Goal: Task Accomplishment & Management: Manage account settings

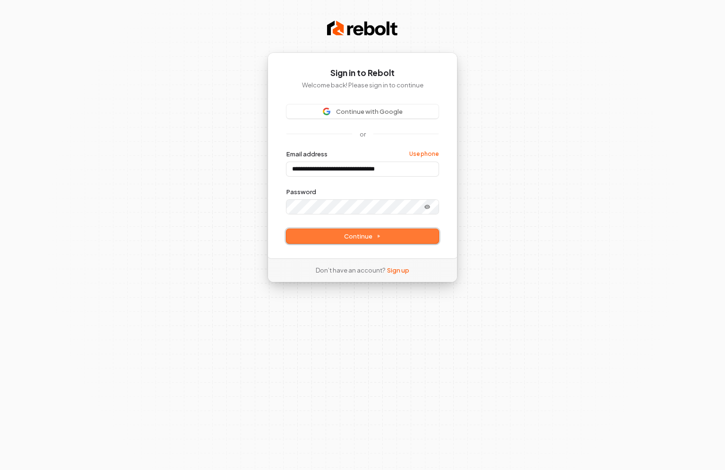
click at [369, 241] on button "Continue" at bounding box center [362, 236] width 152 height 14
type input "**********"
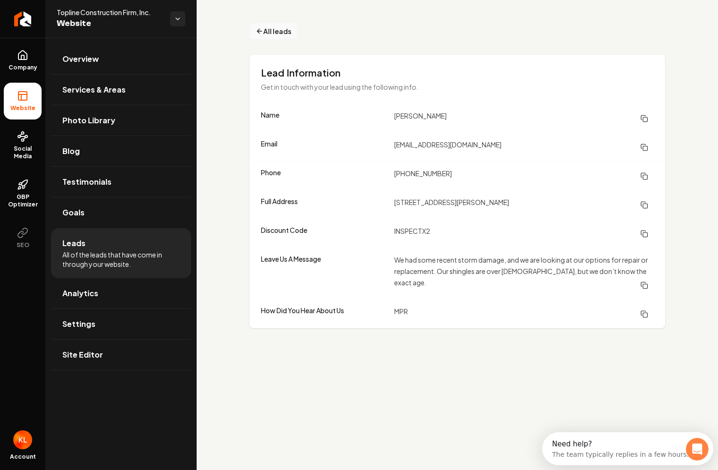
click at [272, 33] on span "All leads" at bounding box center [277, 31] width 28 height 10
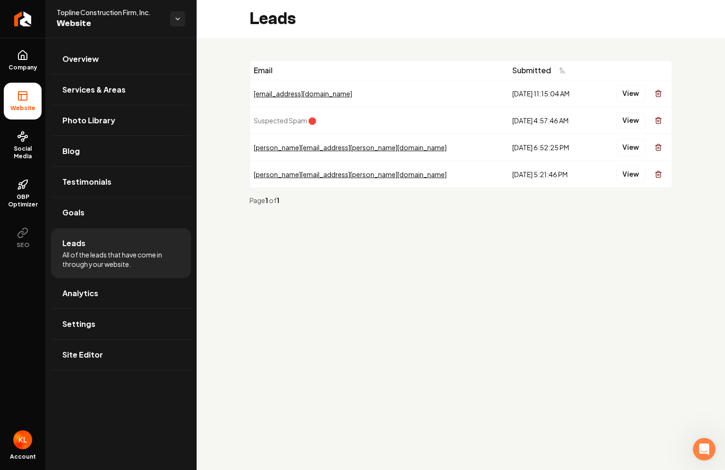
click at [512, 119] on div "[DATE] 4:57:46 AM" at bounding box center [551, 120] width 79 height 9
click at [284, 121] on span "Suspected Spam 🛑" at bounding box center [285, 120] width 62 height 9
click at [629, 120] on button "View" at bounding box center [630, 120] width 29 height 17
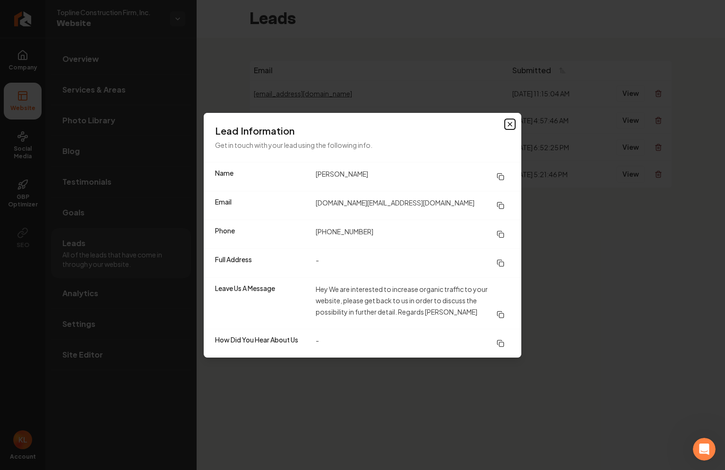
click at [512, 121] on icon "button" at bounding box center [510, 125] width 8 height 8
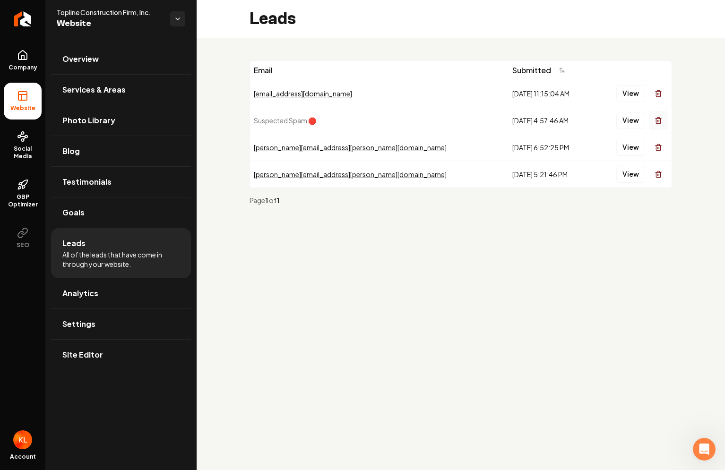
click at [659, 121] on icon "Main content area" at bounding box center [659, 121] width 8 height 8
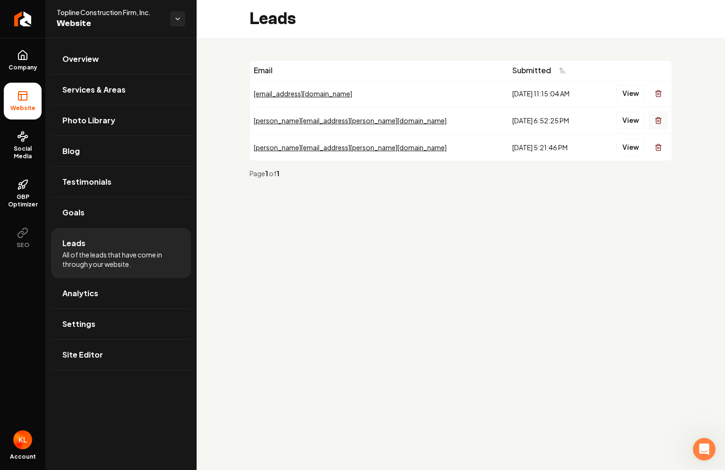
click at [660, 122] on icon "Main content area" at bounding box center [659, 121] width 8 height 8
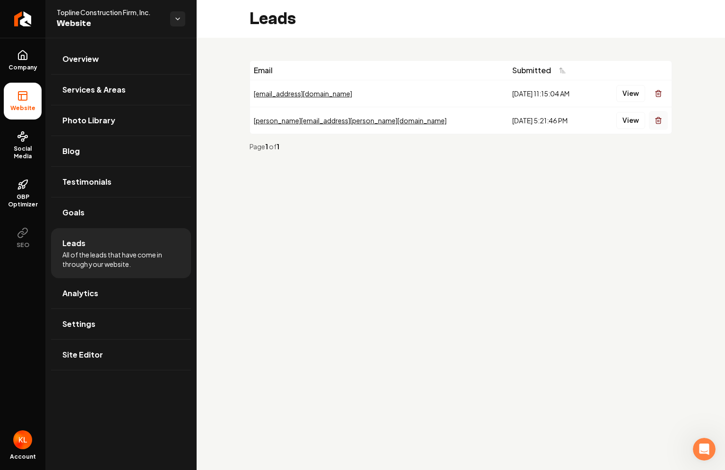
click at [659, 118] on icon "Main content area" at bounding box center [658, 117] width 2 height 1
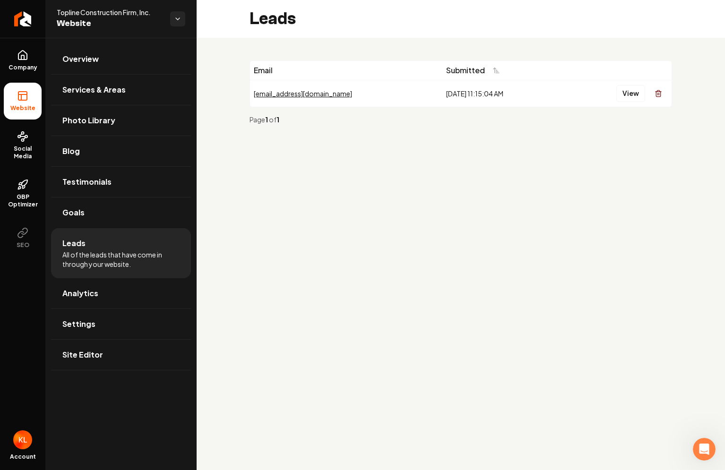
click at [308, 90] on div "[EMAIL_ADDRESS][DOMAIN_NAME]" at bounding box center [346, 93] width 185 height 9
click at [627, 92] on button "View" at bounding box center [630, 93] width 29 height 17
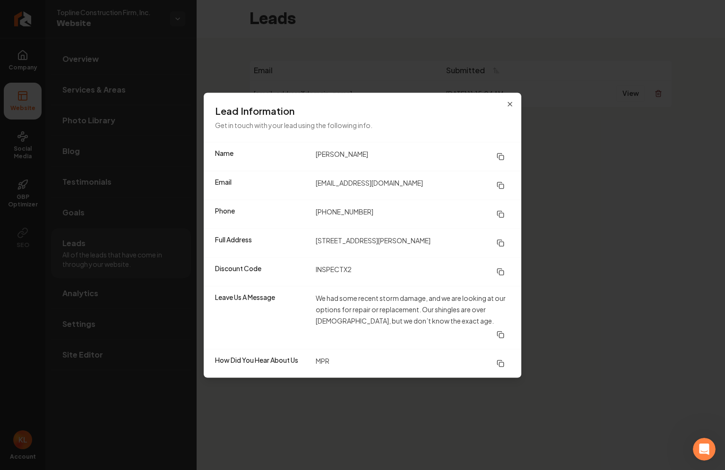
click at [337, 187] on dd "[EMAIL_ADDRESS][DOMAIN_NAME]" at bounding box center [413, 185] width 194 height 17
